Goal: Task Accomplishment & Management: Use online tool/utility

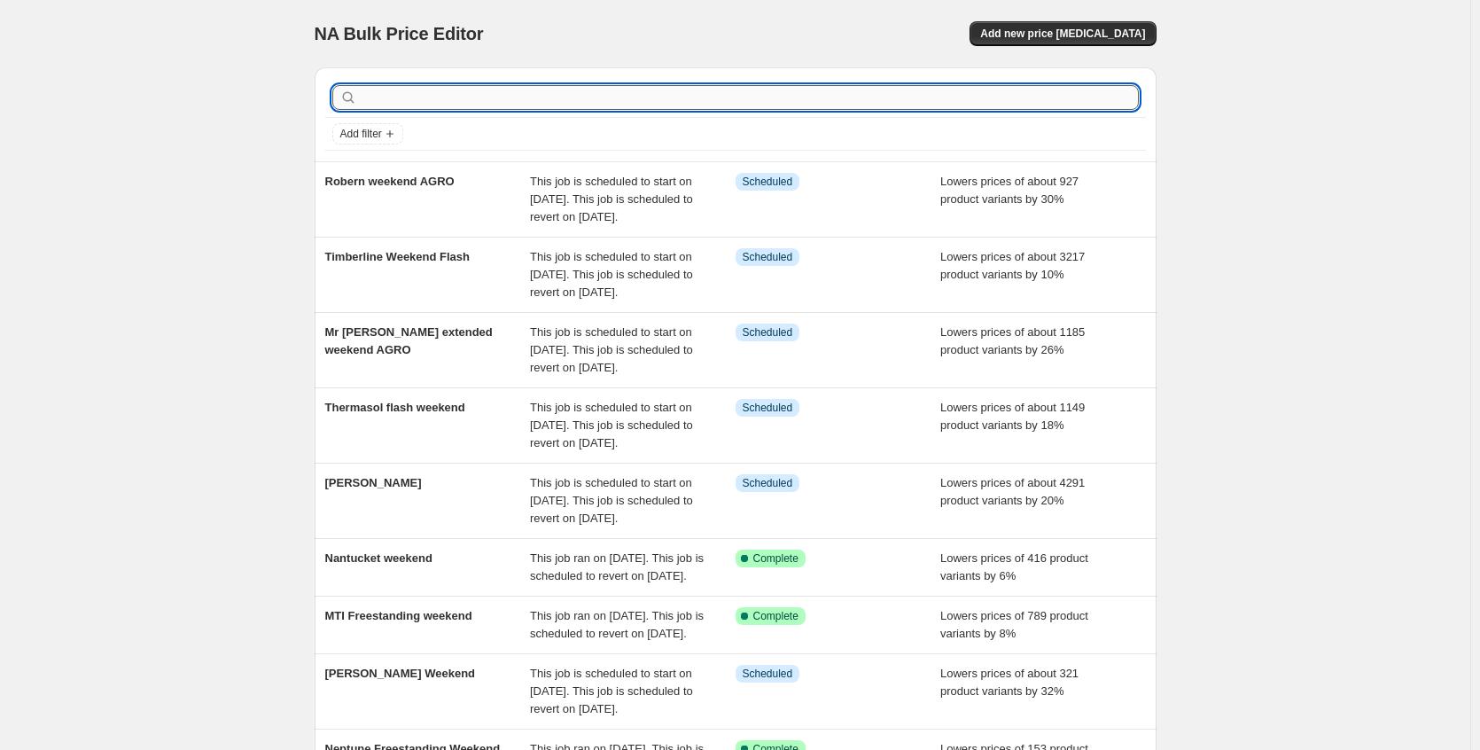
click at [651, 90] on input "text" at bounding box center [750, 97] width 778 height 25
type input "inf"
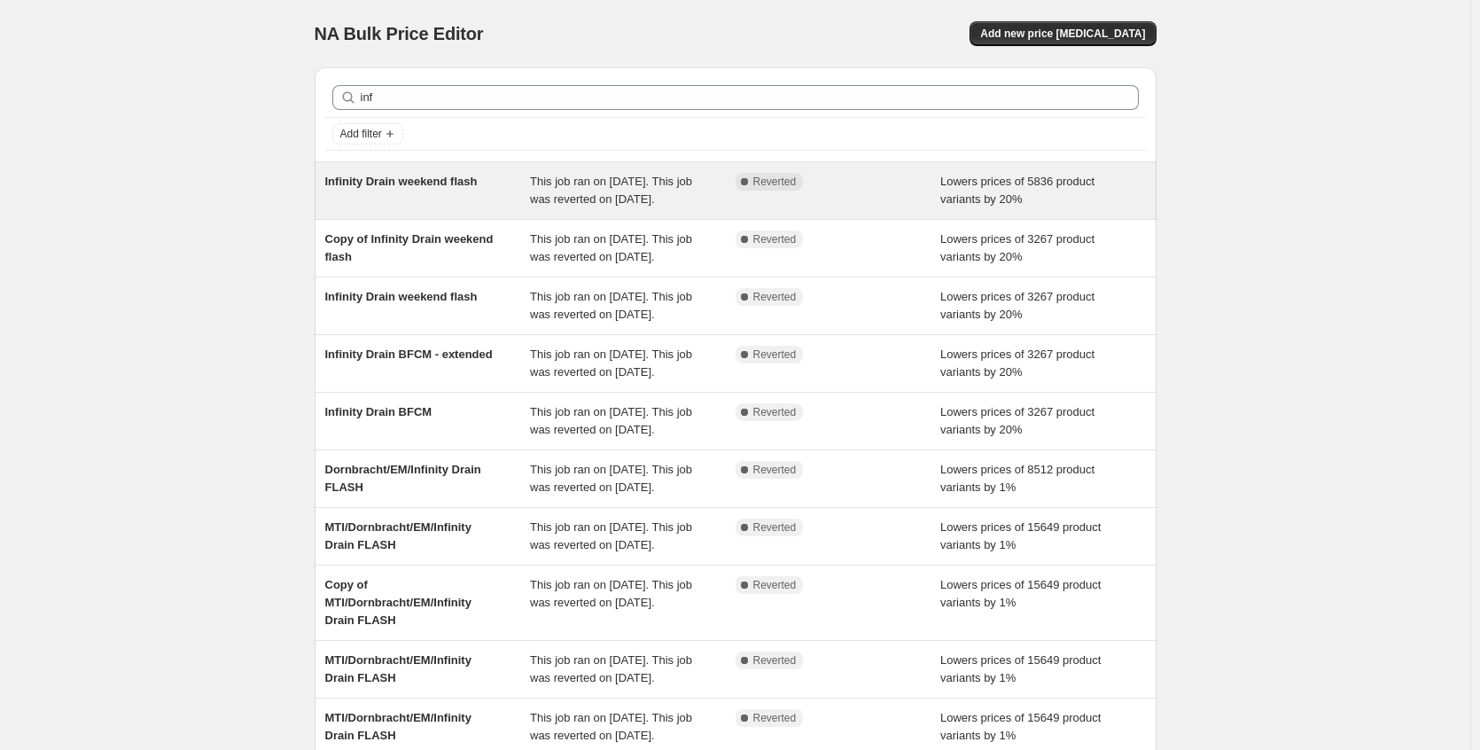
click at [535, 204] on span "This job ran on [DATE]. This job was reverted on [DATE]." at bounding box center [611, 190] width 162 height 31
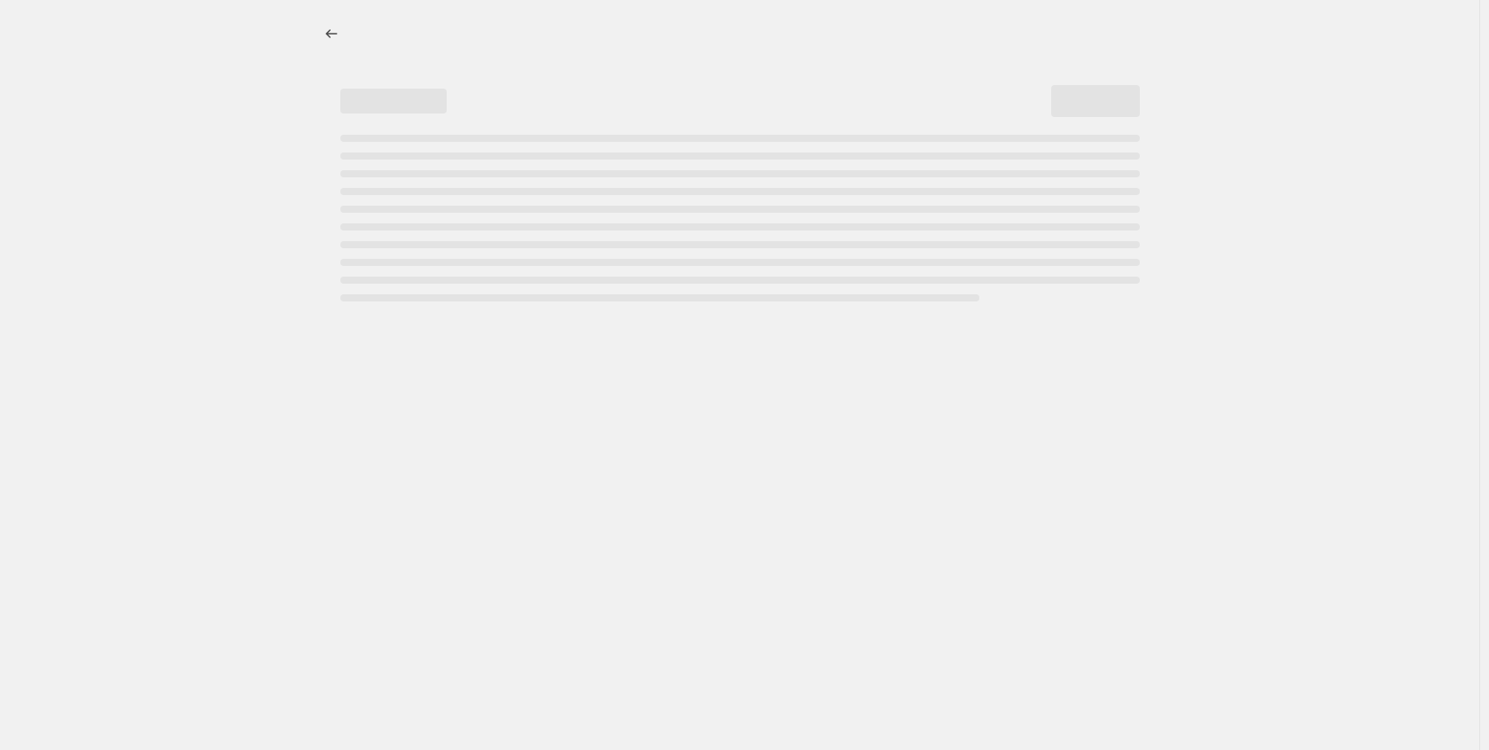
select select "percentage"
select select "no_change"
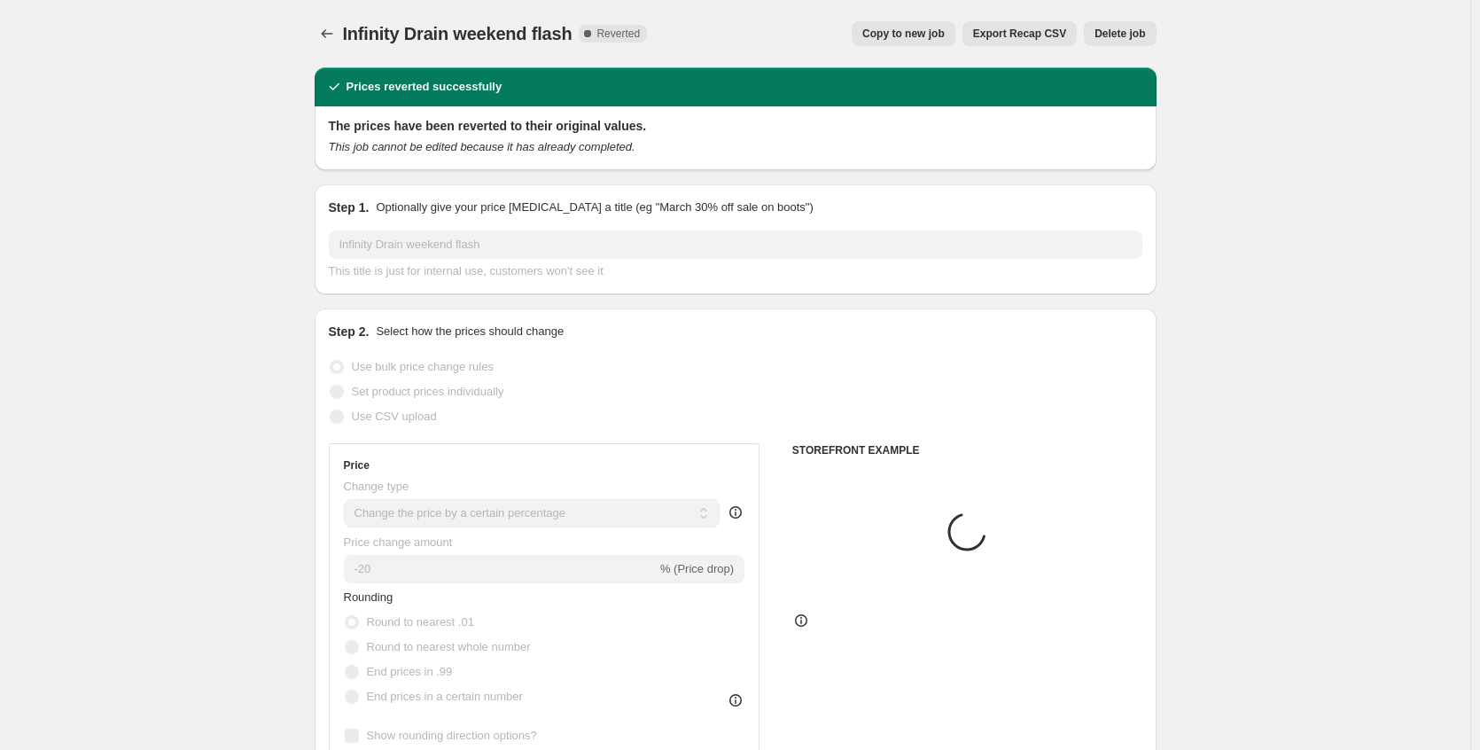
select select "collection"
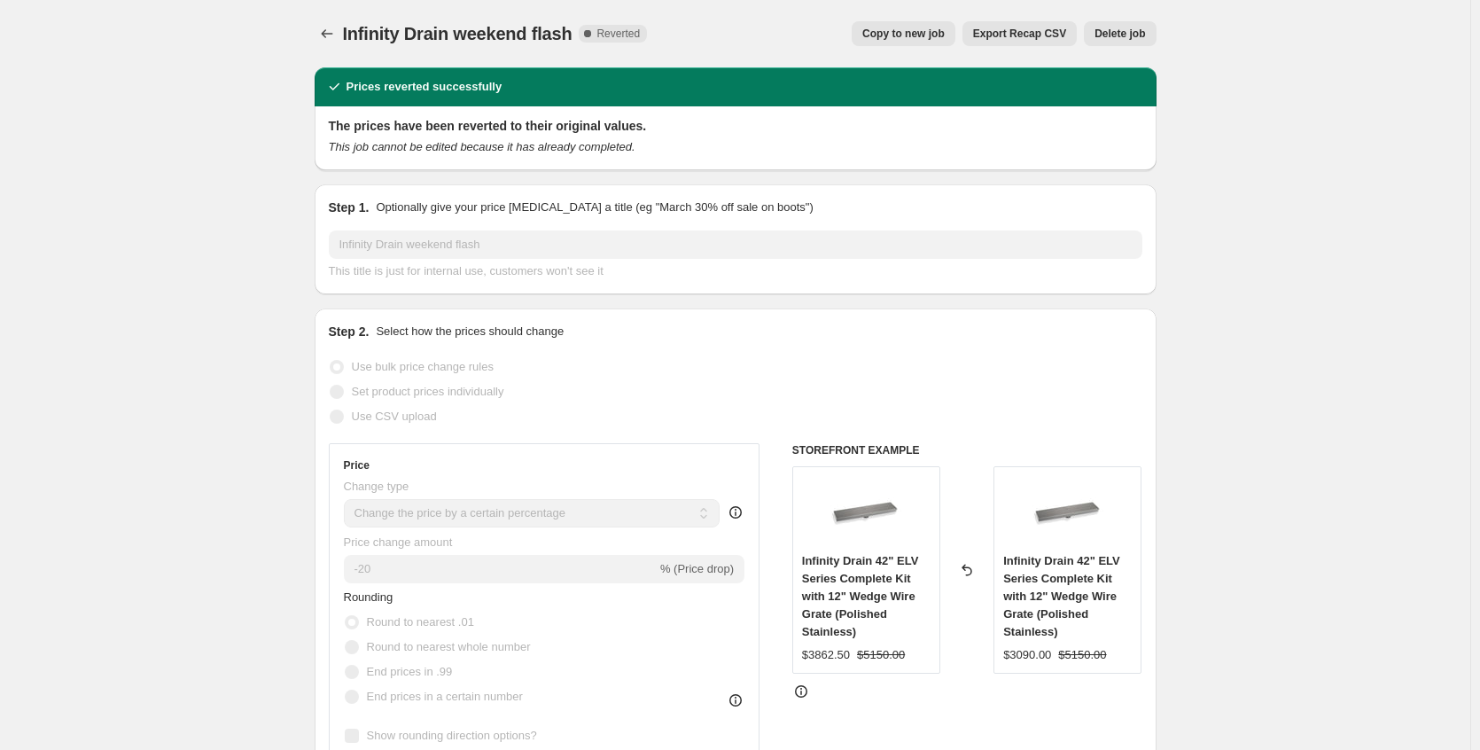
click at [908, 42] on button "Copy to new job" at bounding box center [904, 33] width 104 height 25
select select "percentage"
select select "no_change"
select select "collection"
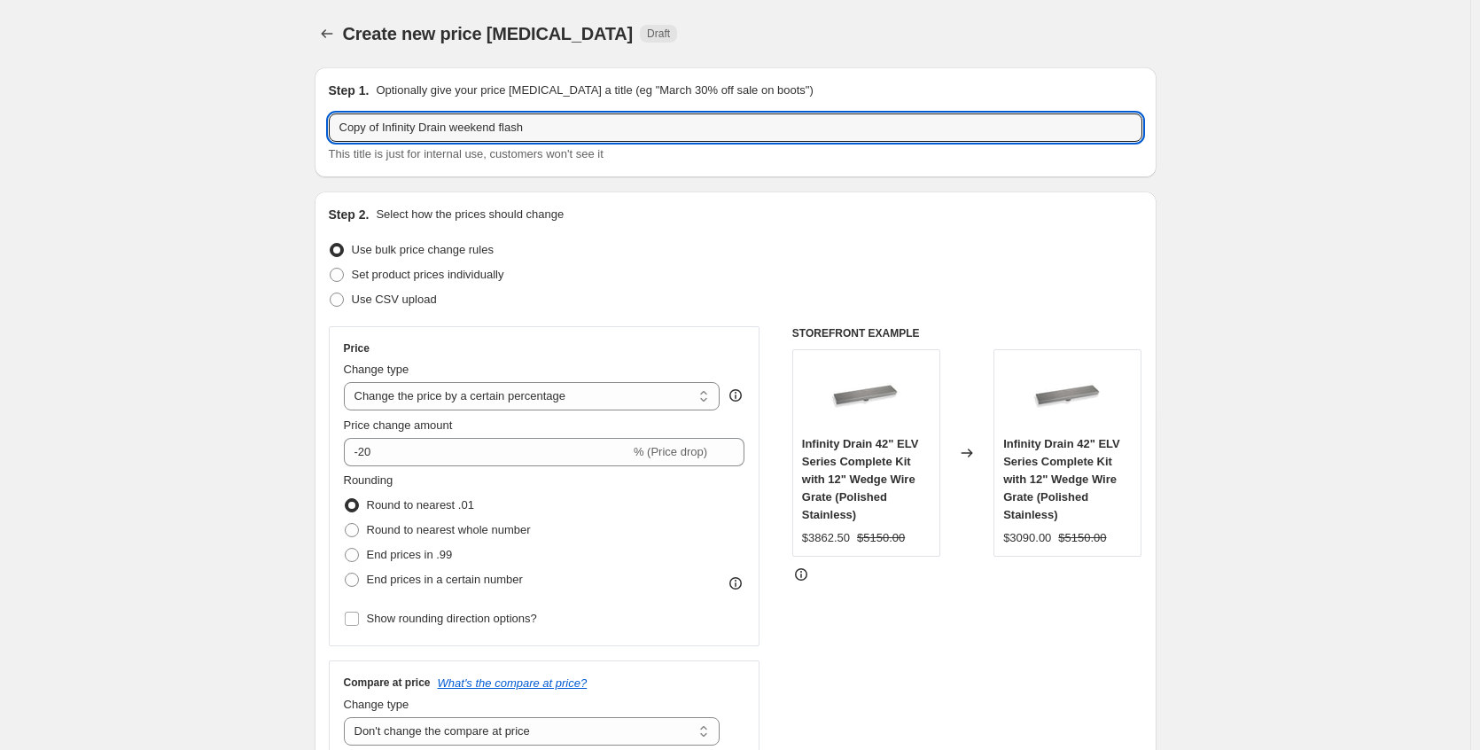
drag, startPoint x: 389, startPoint y: 130, endPoint x: 185, endPoint y: 136, distance: 203.9
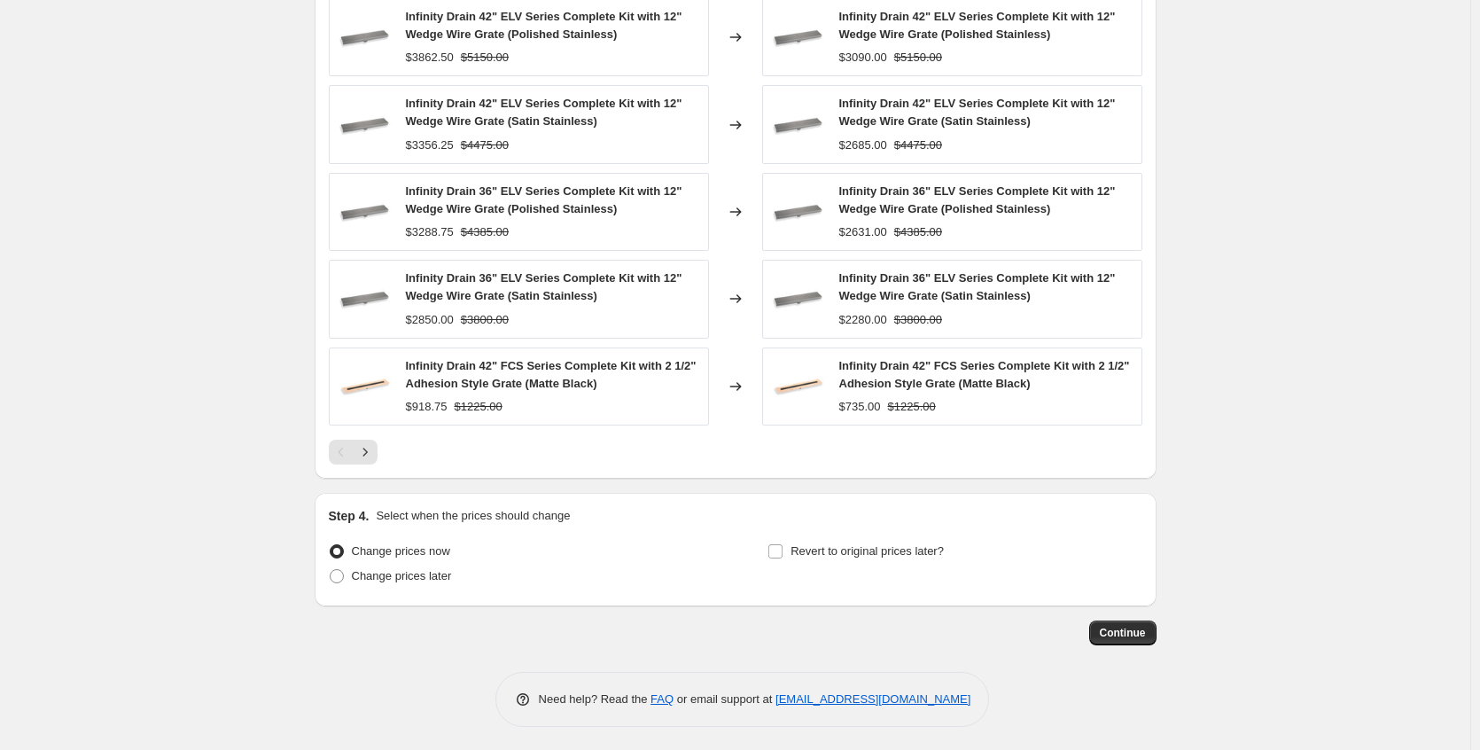
scroll to position [1250, 0]
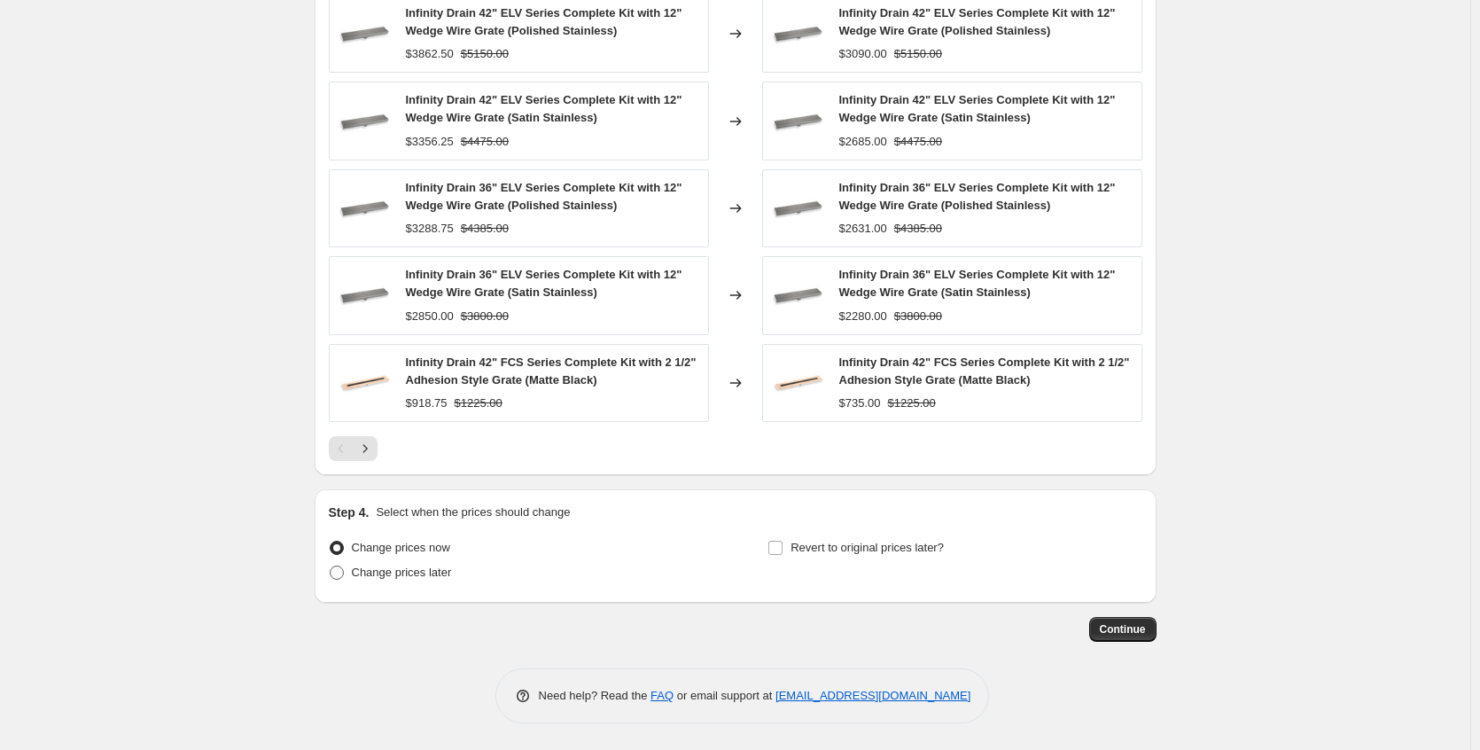
type input "Infinity Drain weekend flash"
click at [433, 579] on span "Change prices later" at bounding box center [402, 571] width 100 height 13
click at [331, 566] on input "Change prices later" at bounding box center [330, 565] width 1 height 1
radio input "true"
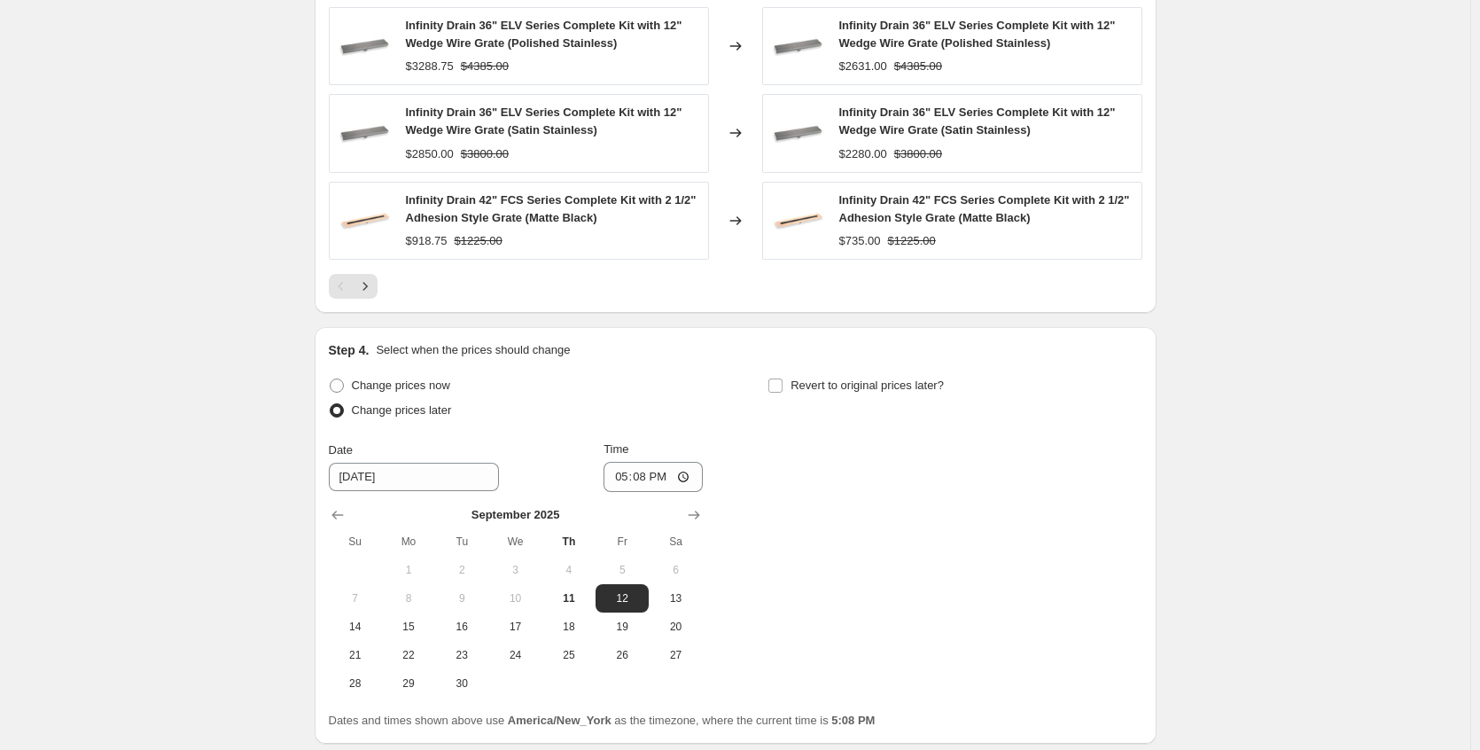
scroll to position [1553, 0]
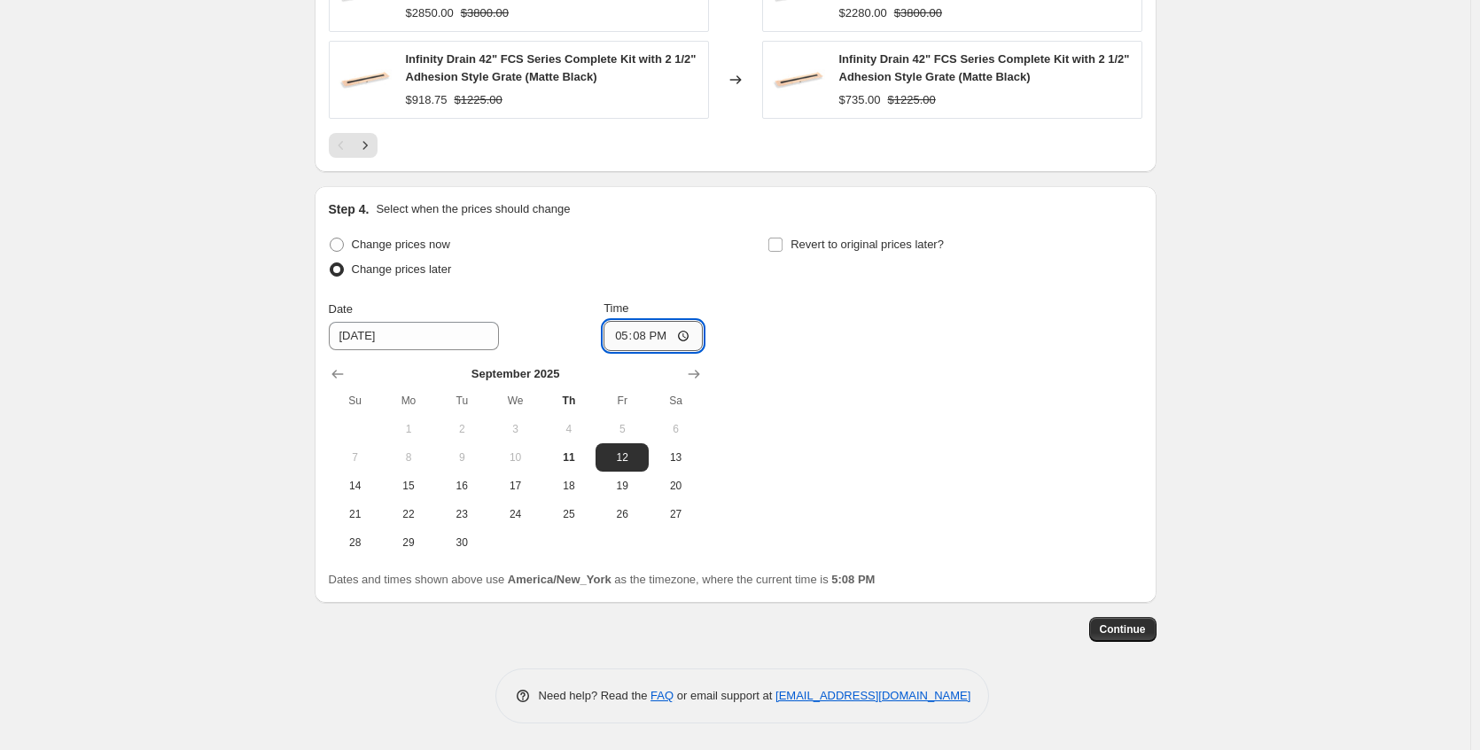
click at [691, 336] on input "17:08" at bounding box center [653, 336] width 99 height 30
type input "22:10"
click at [875, 351] on div "Change prices now Change prices later Date [DATE] Time 22:[DATE] Mo Tu We Th Fr…" at bounding box center [736, 394] width 814 height 324
click at [840, 241] on span "Revert to original prices later?" at bounding box center [867, 244] width 153 height 13
click at [783, 241] on input "Revert to original prices later?" at bounding box center [775, 245] width 14 height 14
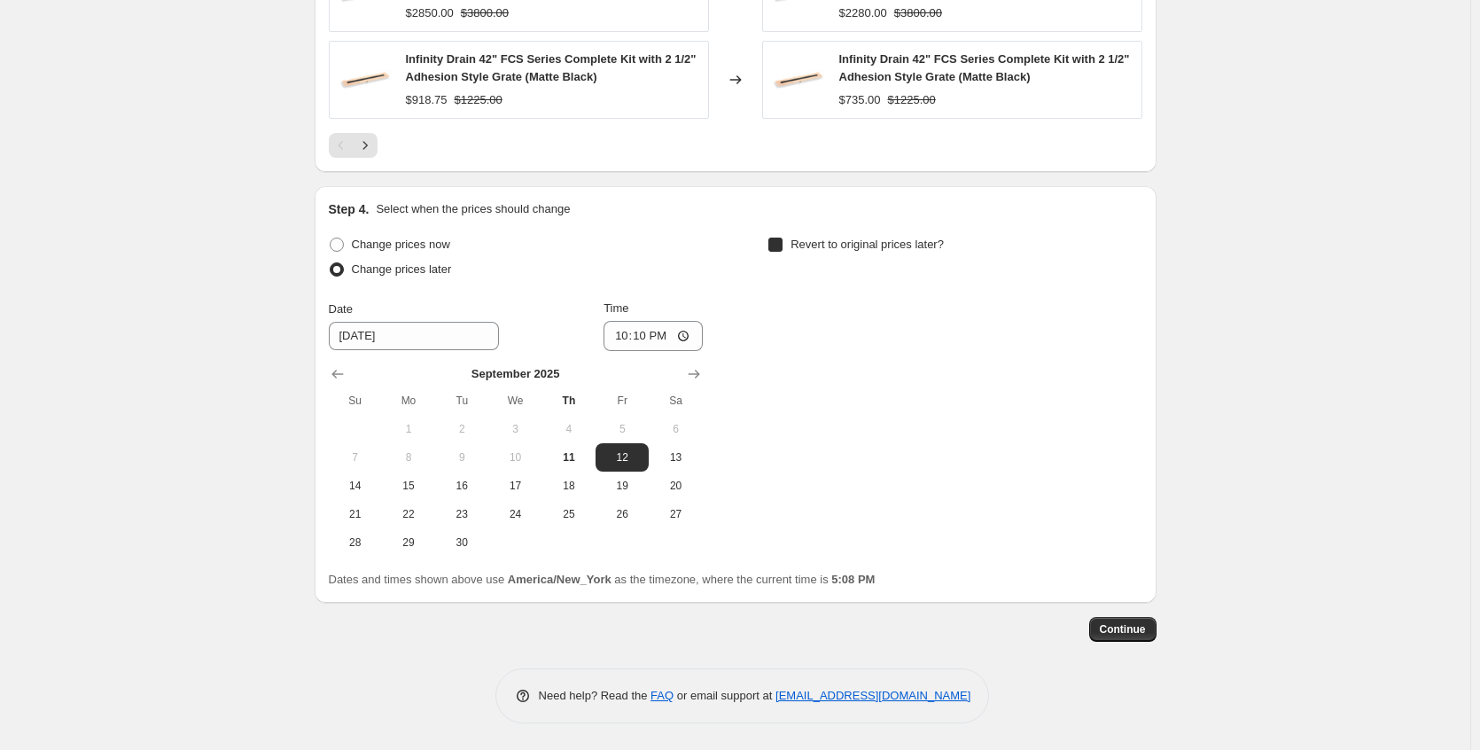
checkbox input "true"
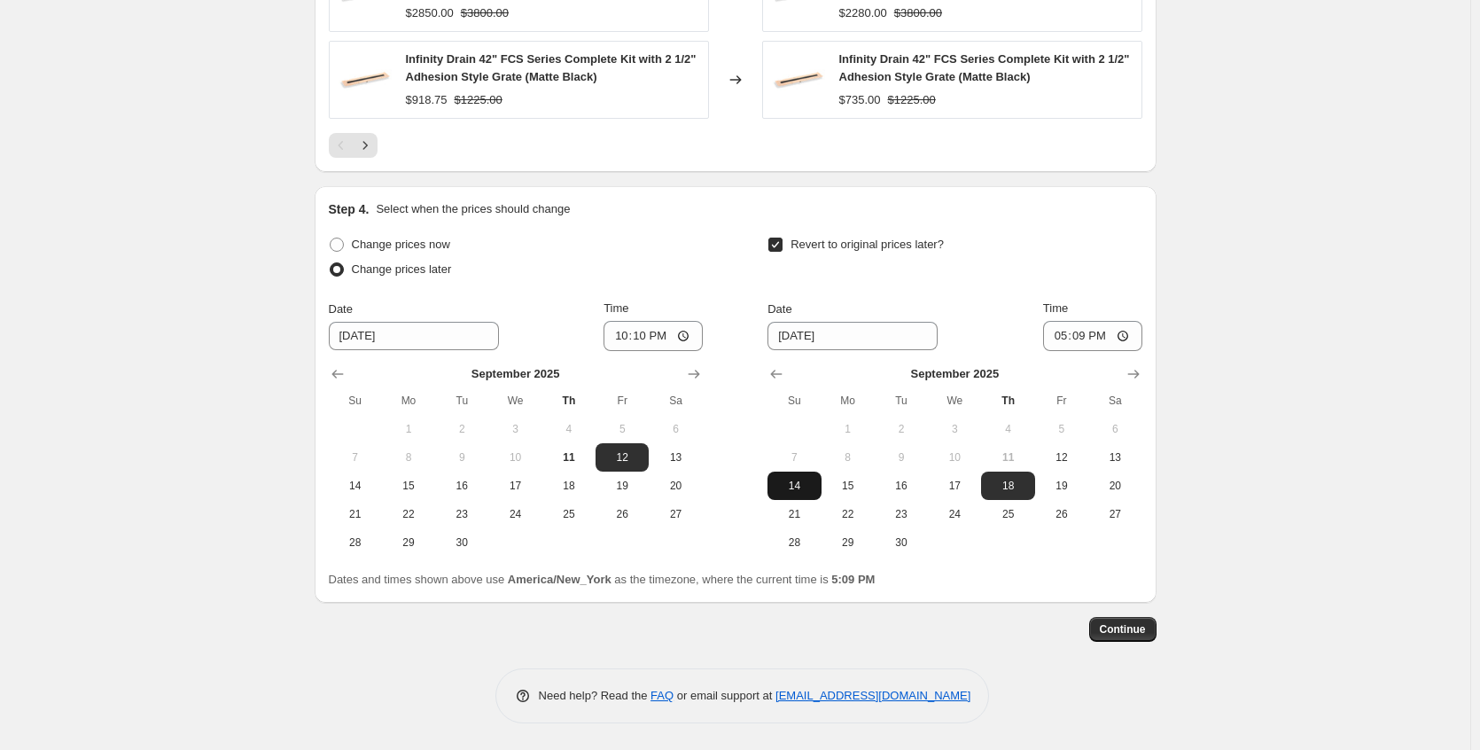
click at [806, 497] on button "14" at bounding box center [794, 486] width 53 height 28
type input "[DATE]"
click at [1120, 337] on input "17:09" at bounding box center [1092, 336] width 99 height 30
type input "23:15"
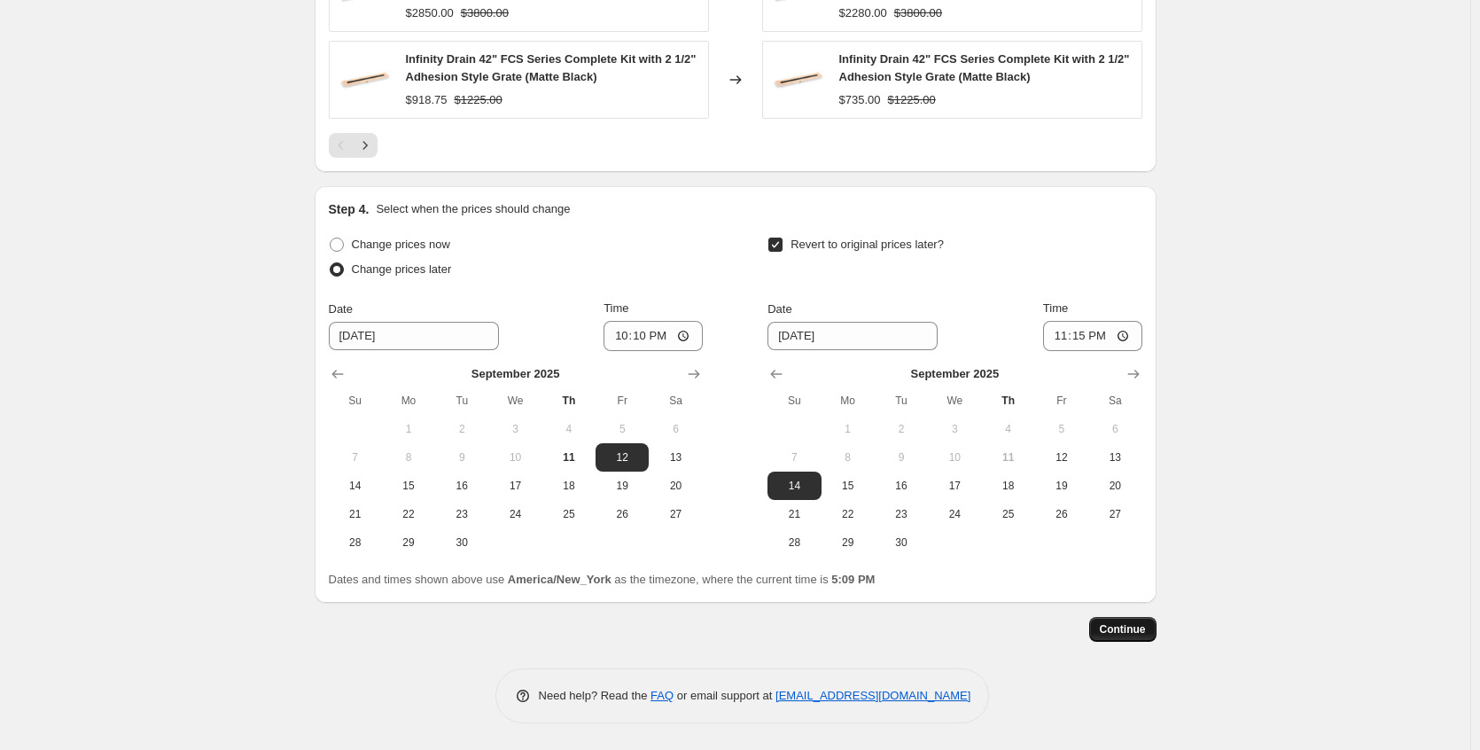
click at [1139, 628] on span "Continue" at bounding box center [1123, 629] width 46 height 14
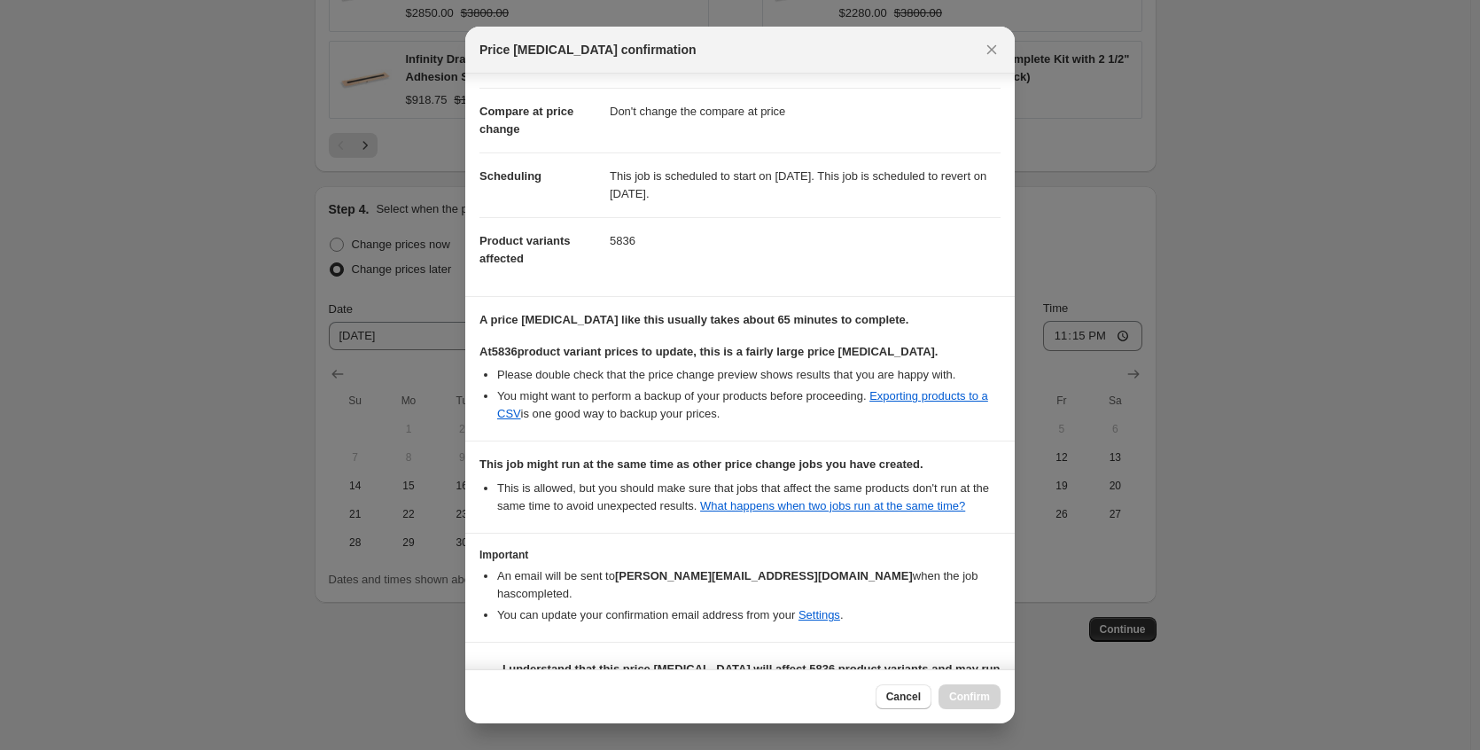
scroll to position [126, 0]
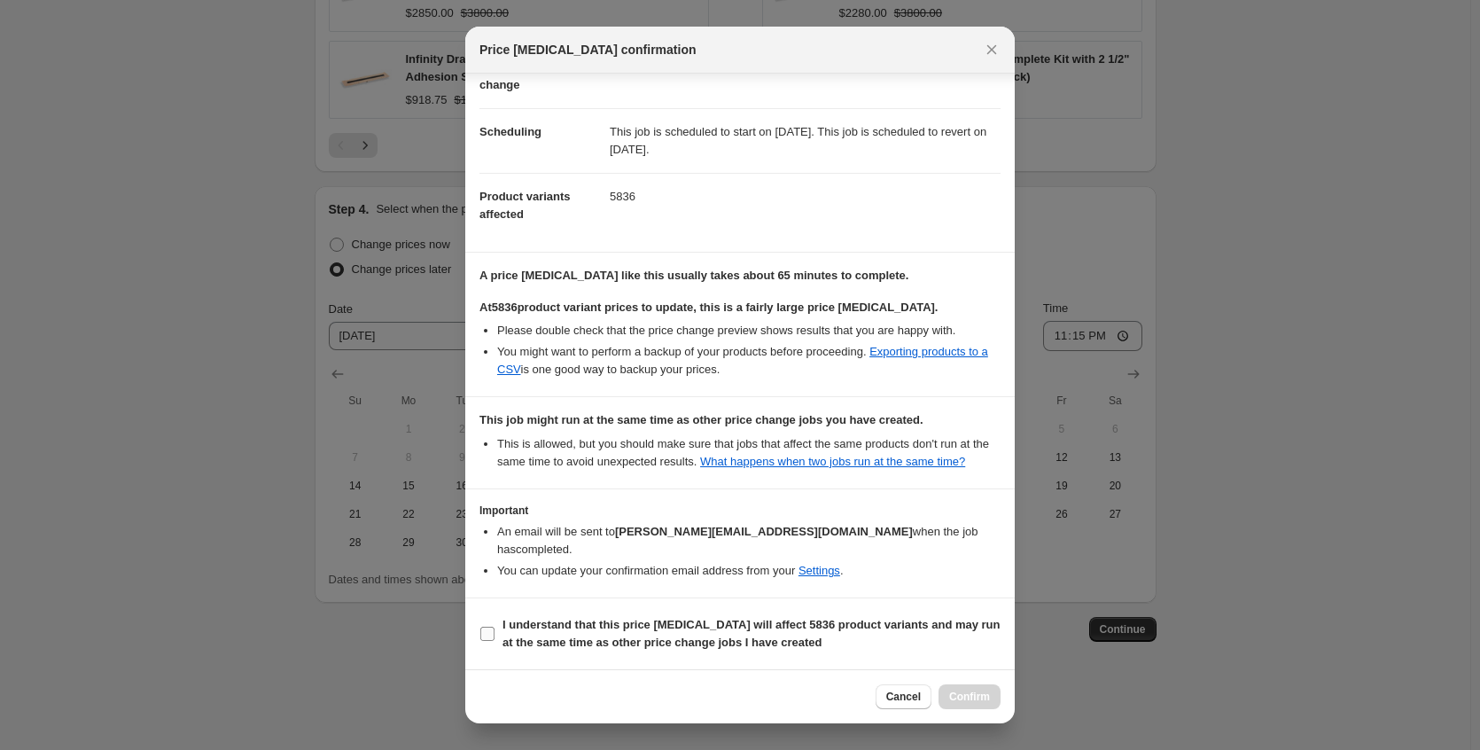
click at [705, 624] on b "I understand that this price [MEDICAL_DATA] will affect 5836 product variants a…" at bounding box center [752, 633] width 498 height 31
click at [495, 627] on input "I understand that this price [MEDICAL_DATA] will affect 5836 product variants a…" at bounding box center [487, 634] width 14 height 14
checkbox input "true"
click at [981, 698] on span "Confirm" at bounding box center [969, 697] width 41 height 14
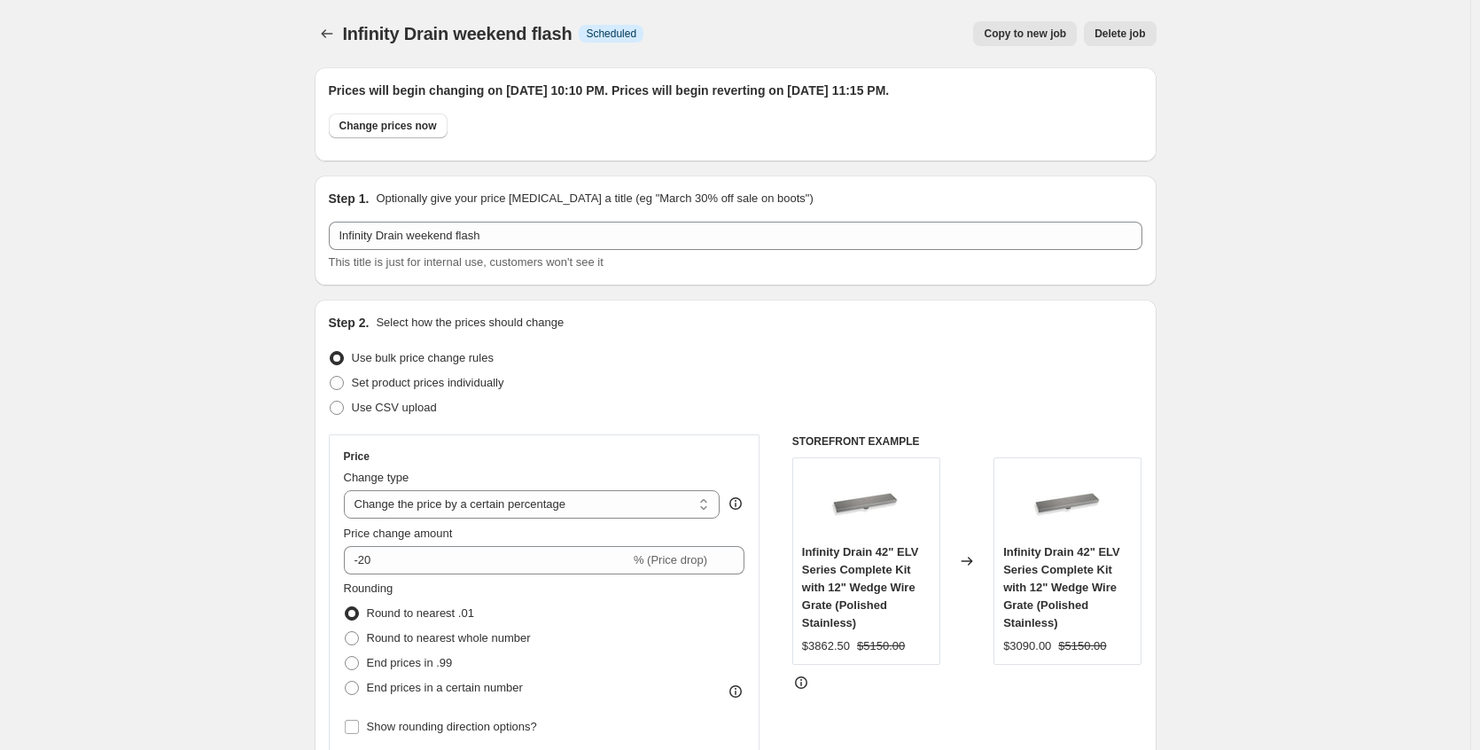
scroll to position [1553, 0]
